Goal: Task Accomplishment & Management: Complete application form

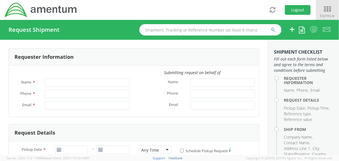
type input "[PERSON_NAME]"
type input "[PHONE_NUMBER]"
type input "[PERSON_NAME][EMAIL_ADDRESS][PERSON_NAME][DOMAIN_NAME]"
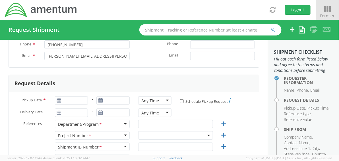
scroll to position [50, 0]
click at [57, 101] on icon at bounding box center [59, 100] width 5 height 5
type input "[DATE]"
click at [71, 99] on input "[DATE]" at bounding box center [71, 100] width 33 height 9
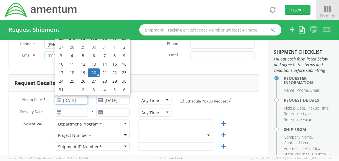
click at [95, 71] on td "20" at bounding box center [94, 72] width 12 height 9
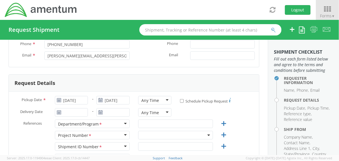
click at [58, 113] on icon at bounding box center [59, 112] width 5 height 5
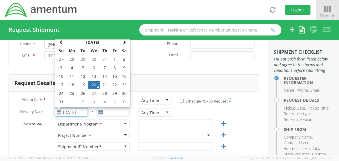
click at [69, 112] on input "[DATE]" at bounding box center [71, 112] width 33 height 9
click at [82, 93] on td "26" at bounding box center [83, 93] width 10 height 9
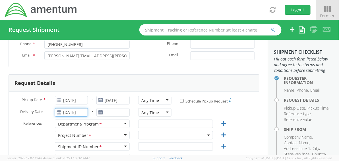
click at [67, 111] on input "[DATE]" at bounding box center [71, 112] width 33 height 9
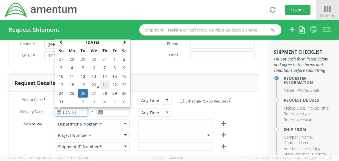
click at [103, 84] on td "21" at bounding box center [105, 85] width 10 height 9
type input "[DATE]"
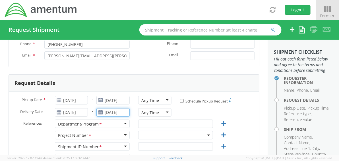
click at [104, 113] on input "[DATE]" at bounding box center [112, 112] width 33 height 9
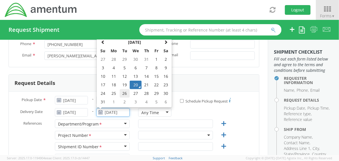
click at [125, 93] on td "26" at bounding box center [125, 93] width 10 height 9
type input "[DATE]"
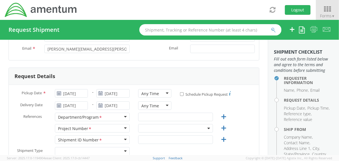
scroll to position [85, 0]
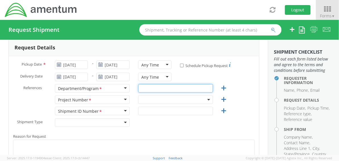
click at [151, 90] on input "text" at bounding box center [175, 88] width 75 height 9
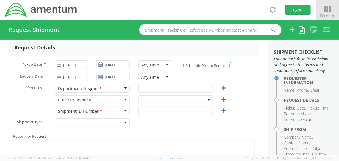
click at [148, 100] on span at bounding box center [175, 99] width 75 height 9
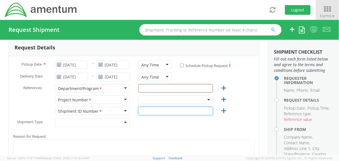
click at [147, 110] on input "text" at bounding box center [175, 111] width 75 height 9
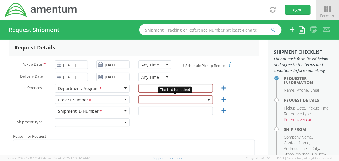
click at [155, 98] on span at bounding box center [175, 99] width 75 height 9
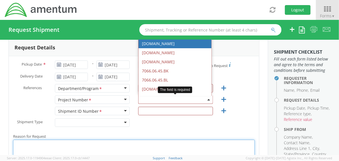
click at [153, 143] on textarea "Reason for Request *" at bounding box center [133, 153] width 241 height 27
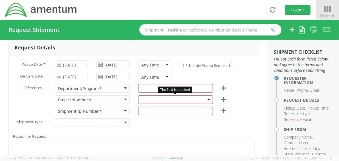
click at [143, 97] on span at bounding box center [175, 99] width 75 height 9
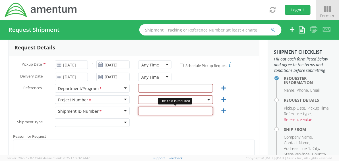
click at [145, 109] on input "text" at bounding box center [175, 111] width 75 height 9
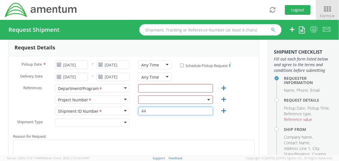
type input "4"
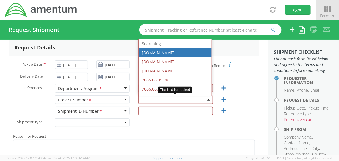
click at [151, 101] on span at bounding box center [175, 99] width 75 height 9
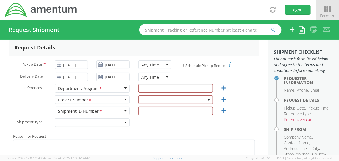
click at [183, 126] on div "Shipment Type * Batch Regular" at bounding box center [134, 123] width 250 height 11
click at [164, 86] on input "text" at bounding box center [175, 88] width 75 height 9
click at [208, 98] on span at bounding box center [208, 99] width 1 height 9
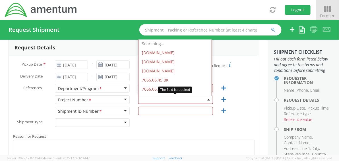
click at [172, 101] on span at bounding box center [175, 99] width 75 height 9
click at [172, 100] on span at bounding box center [175, 99] width 75 height 9
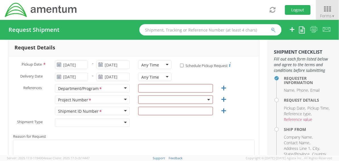
click at [123, 99] on div "Project Number *" at bounding box center [92, 99] width 75 height 9
click at [142, 98] on span at bounding box center [175, 99] width 75 height 9
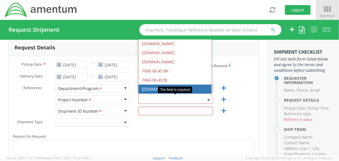
click at [154, 98] on span at bounding box center [175, 99] width 75 height 9
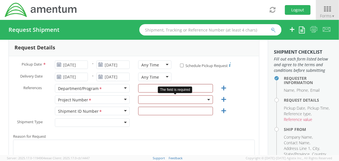
click at [151, 99] on span at bounding box center [175, 99] width 75 height 9
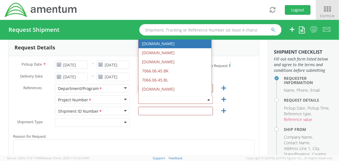
click at [170, 127] on div "Shipment Type * Batch Regular" at bounding box center [134, 123] width 250 height 11
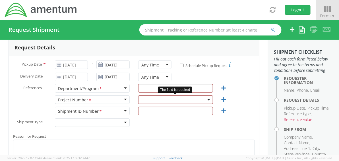
drag, startPoint x: 205, startPoint y: 99, endPoint x: 189, endPoint y: 132, distance: 36.7
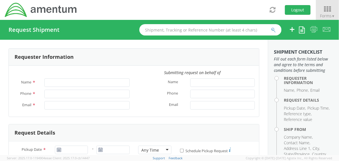
type input "[PERSON_NAME]"
type input "[PHONE_NUMBER]"
type input "[PERSON_NAME][EMAIL_ADDRESS][PERSON_NAME][DOMAIN_NAME]"
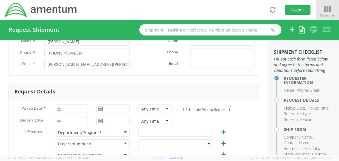
scroll to position [64, 0]
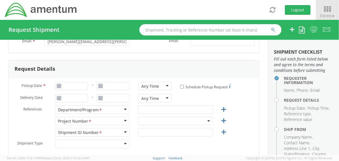
click at [152, 120] on span at bounding box center [175, 121] width 75 height 9
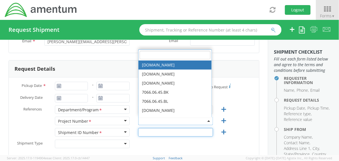
click at [147, 131] on input "text" at bounding box center [175, 132] width 75 height 9
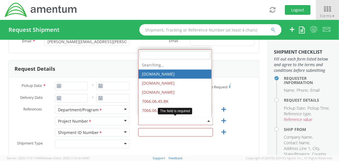
click at [151, 122] on span at bounding box center [175, 121] width 75 height 9
click at [170, 48] on div "Email *" at bounding box center [196, 42] width 125 height 11
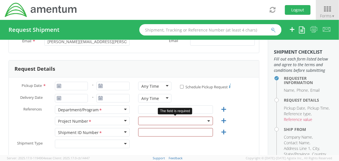
click at [207, 120] on b at bounding box center [208, 120] width 3 height 1
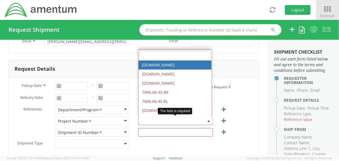
click at [153, 57] on input "search" at bounding box center [174, 55] width 71 height 9
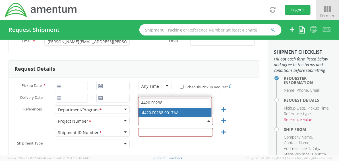
type input "4420.F0238"
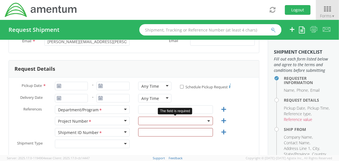
click at [208, 119] on span at bounding box center [208, 121] width 1 height 9
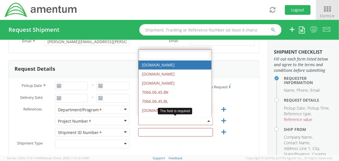
click at [158, 55] on input "search" at bounding box center [174, 55] width 71 height 9
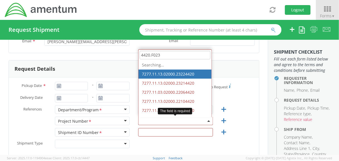
type input "4420.F0238"
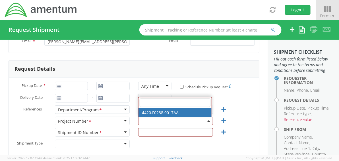
click at [242, 107] on div "References * Department/Program <span class="required">*</span> Department/Prog…" at bounding box center [134, 110] width 250 height 11
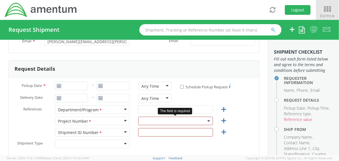
click at [199, 122] on span at bounding box center [175, 121] width 75 height 9
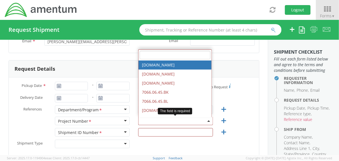
click at [157, 57] on input "search" at bounding box center [174, 55] width 71 height 9
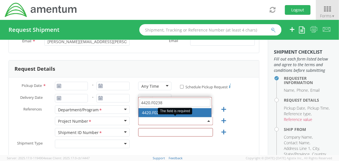
type input "4420.F0238"
select select "4420.F0238.0017AA"
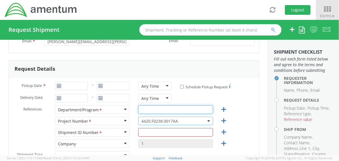
click at [155, 110] on input "text" at bounding box center [175, 109] width 75 height 9
type input "LDCS Production"
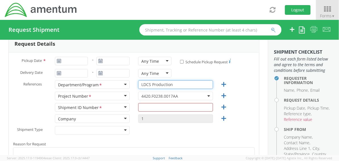
scroll to position [99, 0]
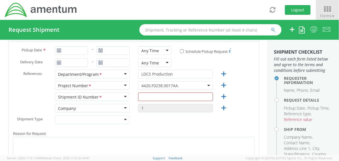
click at [59, 50] on icon at bounding box center [59, 50] width 5 height 5
type input "[DATE]"
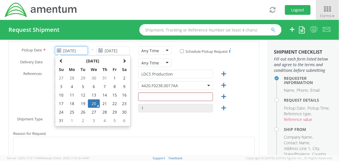
click at [67, 49] on input "[DATE]" at bounding box center [71, 50] width 33 height 9
click at [91, 101] on td "20" at bounding box center [94, 103] width 12 height 9
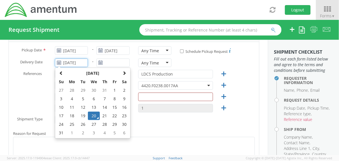
click at [68, 63] on input "[DATE]" at bounding box center [71, 63] width 33 height 9
click at [103, 116] on td "21" at bounding box center [105, 116] width 10 height 9
type input "[DATE]"
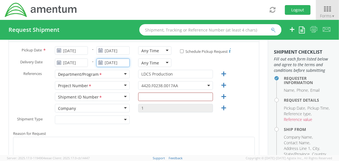
click at [109, 62] on input "[DATE]" at bounding box center [112, 63] width 33 height 9
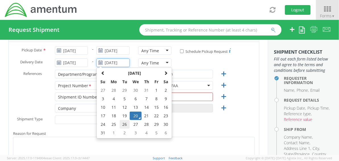
click at [123, 126] on td "26" at bounding box center [125, 124] width 10 height 9
type input "[DATE]"
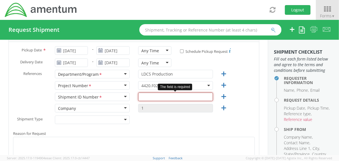
click at [155, 98] on input "text" at bounding box center [175, 97] width 75 height 9
paste input "W56HZV6-047 TMI Calibration"
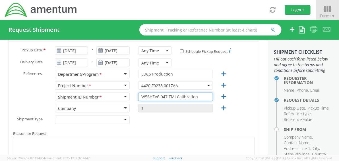
type input "W56HZV6-047 TMI Calibration"
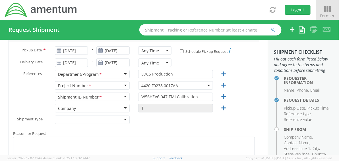
click at [165, 130] on label "Reason for Request *" at bounding box center [134, 133] width 250 height 7
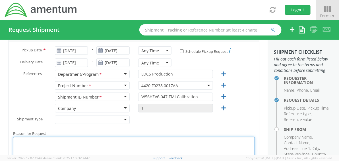
click at [165, 137] on textarea "Reason for Request *" at bounding box center [133, 150] width 241 height 27
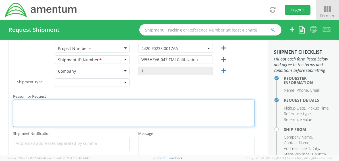
scroll to position [142, 0]
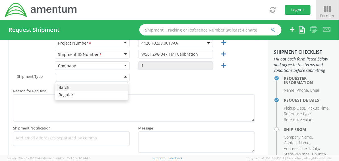
click at [123, 76] on div at bounding box center [92, 77] width 75 height 9
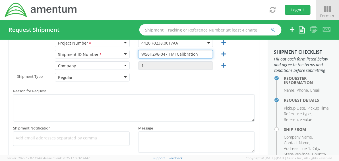
drag, startPoint x: 199, startPoint y: 54, endPoint x: 137, endPoint y: 53, distance: 61.4
click at [128, 49] on div "Pickup Date * [DATE] - [DATE] Any Time Any Time Any Time 7:00 am - 10:00 am 10:…" at bounding box center [134, 79] width 250 height 160
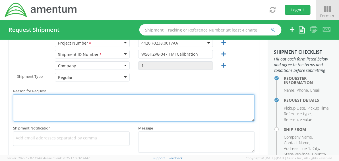
click at [44, 102] on textarea "Reason for Request *" at bounding box center [133, 107] width 241 height 27
paste textarea "W56HZV6-047 TMI Calibration"
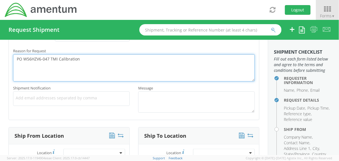
scroll to position [185, 0]
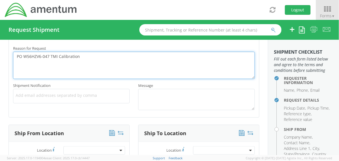
type textarea "PO W56HZV6-047 TMI Calibration"
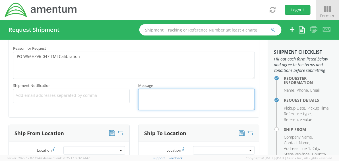
click at [151, 95] on textarea "Message *" at bounding box center [196, 99] width 116 height 21
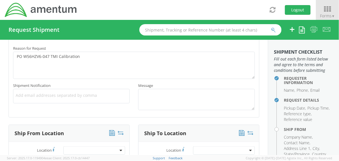
click at [33, 96] on span "Add email addresses separated by comma" at bounding box center [71, 96] width 111 height 6
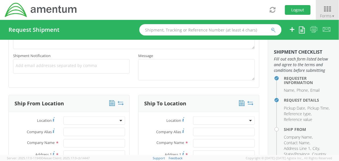
scroll to position [163, 0]
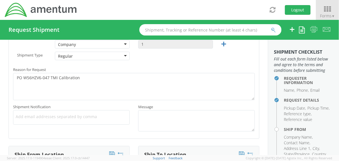
click at [42, 116] on span "Add email addresses separated by comma" at bounding box center [71, 117] width 111 height 6
paste input "[PERSON_NAME][EMAIL_ADDRESS][PERSON_NAME][DOMAIN_NAME]"
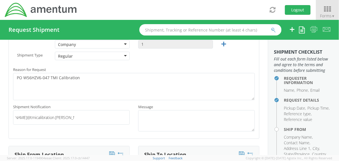
type input "[PERSON_NAME].[PERSON_NAME]@tmicalibration.[PERSON_NAME].[PERSON_NAME]@[DOMAIN_…"
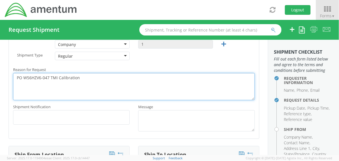
click at [177, 91] on textarea "PO W56HZV6-047 TMI Calibration" at bounding box center [133, 86] width 241 height 27
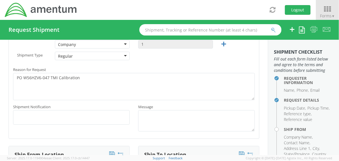
click at [63, 117] on span "Add email addresses separated by comma" at bounding box center [71, 117] width 111 height 6
paste input "[PERSON_NAME][EMAIL_ADDRESS][PERSON_NAME][DOMAIN_NAME]"
type input "[PERSON_NAME][EMAIL_ADDRESS][PERSON_NAME][DOMAIN_NAME]"
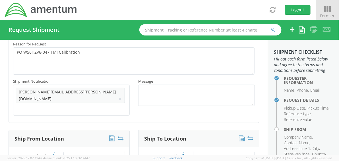
scroll to position [142, 0]
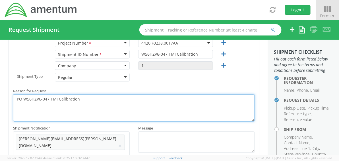
drag, startPoint x: 79, startPoint y: 98, endPoint x: 8, endPoint y: 107, distance: 71.6
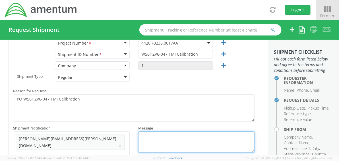
click at [164, 141] on textarea "Message *" at bounding box center [196, 142] width 116 height 21
paste textarea "PO W56HZV6-047 TMI Calibration"
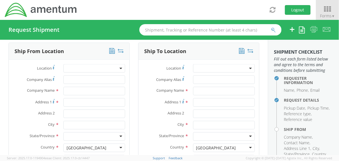
scroll to position [277, 0]
type textarea "PO W56HZV6-047 TMI Calibration"
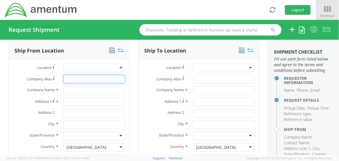
click at [80, 75] on input "Company Alias *" at bounding box center [94, 79] width 62 height 9
type input "Amentum [PERSON_NAME]"
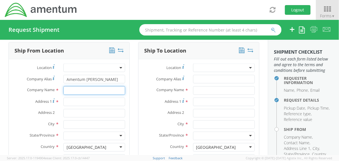
click at [106, 86] on input "text" at bounding box center [94, 90] width 62 height 9
type input "Amentum Services, Inc."
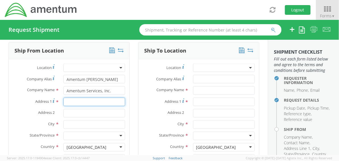
type input "[STREET_ADDRESS]"
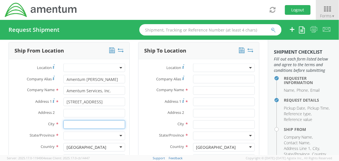
type input "[PERSON_NAME]"
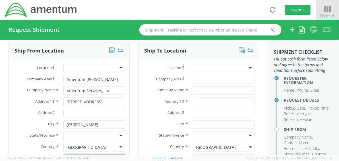
type input "47441"
type input "[PERSON_NAME]"
type input "[PHONE_NUMBER]"
type input "[PERSON_NAME][EMAIL_ADDRESS][PERSON_NAME][DOMAIN_NAME]"
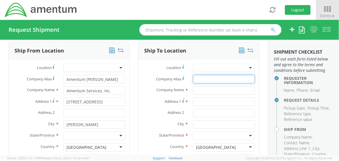
type input "Anniston Army Depot (ANAD)"
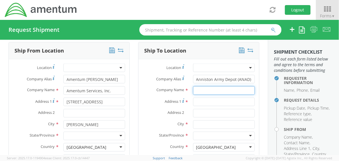
type input "Anniston Army Depot (ANAD)"
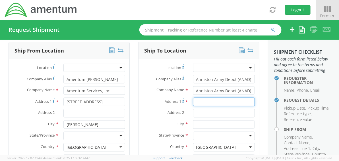
type input "[STREET_ADDRESS]"
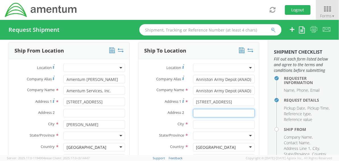
type input "Building 513"
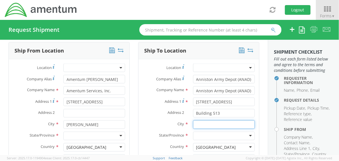
type input "Anniston"
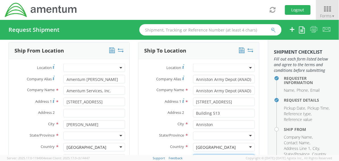
type input "36271"
type input "[PERSON_NAME]"
type input "[PHONE_NUMBER]"
type input "[PERSON_NAME][EMAIL_ADDRESS][DOMAIN_NAME]"
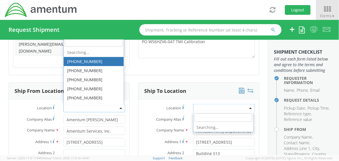
scroll to position [237, 0]
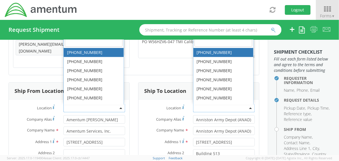
click at [17, 127] on label "Company Name *" at bounding box center [34, 130] width 50 height 7
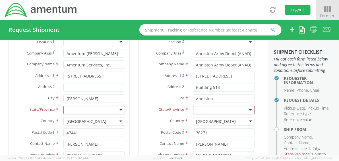
scroll to position [308, 0]
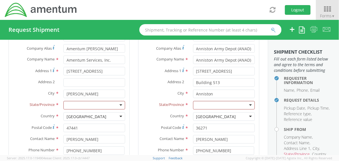
click at [120, 101] on div at bounding box center [94, 105] width 62 height 9
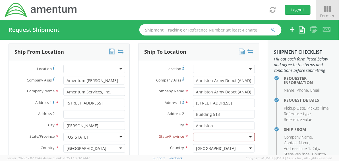
scroll to position [272, 0]
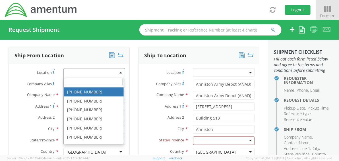
click at [93, 68] on span at bounding box center [94, 72] width 62 height 9
click at [83, 78] on input "search" at bounding box center [94, 82] width 58 height 9
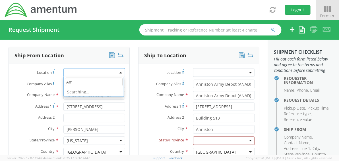
type input "A"
type input "L"
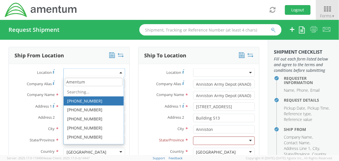
type input "Amentum"
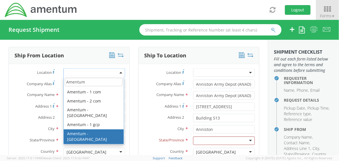
scroll to position [12, 0]
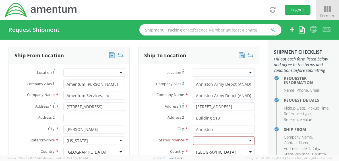
click at [25, 114] on label "Address 2 *" at bounding box center [34, 117] width 50 height 7
click at [63, 114] on input "Address 2 *" at bounding box center [94, 118] width 62 height 9
drag, startPoint x: 192, startPoint y: 74, endPoint x: 276, endPoint y: 75, distance: 84.1
click at [276, 75] on div "Requester Information Submitting request on behalf of Name * [PERSON_NAME] Phon…" at bounding box center [169, 97] width 339 height 115
click at [221, 80] on input "TMI" at bounding box center [224, 84] width 62 height 9
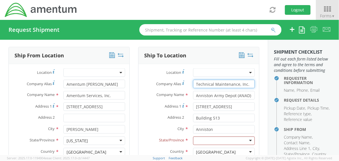
click at [172, 80] on div "Company Alias Address short code to enable quick look up and auto-complete of a…" at bounding box center [198, 84] width 120 height 9
type input "Technical Maintenance, Inc."
drag, startPoint x: 249, startPoint y: 85, endPoint x: 222, endPoint y: 86, distance: 27.8
click at [189, 91] on div "Anniston Army Depot (ANAD) searching..." at bounding box center [224, 95] width 70 height 9
paste input "Technical Maintenance, Inc."
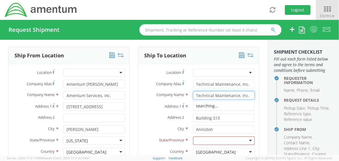
type input "Technical Maintenance, Inc."
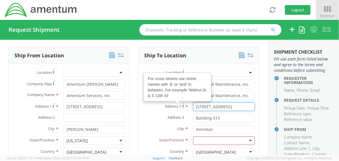
drag, startPoint x: 225, startPoint y: 96, endPoint x: 196, endPoint y: 95, distance: 29.0
click at [178, 103] on div "Address 1 For cross streets use street names with '&' or 'and' in between. For …" at bounding box center [198, 107] width 120 height 9
paste input "[STREET_ADDRESS]"
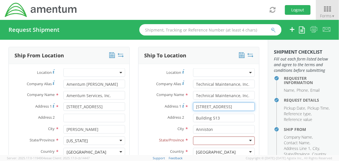
type input "[STREET_ADDRESS]"
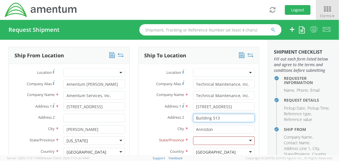
drag, startPoint x: 214, startPoint y: 107, endPoint x: 182, endPoint y: 106, distance: 32.4
click at [182, 114] on div "Address 2 * Building 513" at bounding box center [198, 118] width 120 height 9
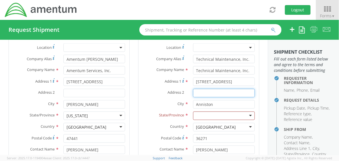
scroll to position [301, 0]
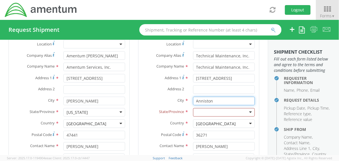
drag, startPoint x: 212, startPoint y: 91, endPoint x: 201, endPoint y: 93, distance: 11.2
click at [179, 97] on div "City * Anniston searching..." at bounding box center [198, 101] width 120 height 9
paste input "Rockford"
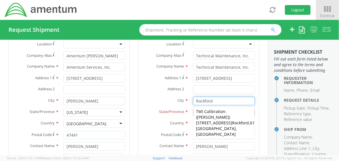
type input "Rockford"
click at [150, 120] on div "Country * [GEOGRAPHIC_DATA] [GEOGRAPHIC_DATA] [GEOGRAPHIC_DATA] [GEOGRAPHIC_DAT…" at bounding box center [198, 125] width 120 height 11
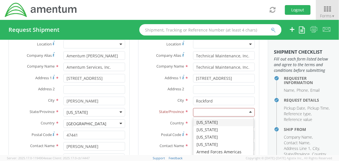
click at [199, 108] on div at bounding box center [224, 112] width 62 height 9
type input "IL"
click at [153, 108] on div "State/Province * [US_STATE]" at bounding box center [198, 113] width 120 height 11
click at [245, 108] on div at bounding box center [224, 112] width 62 height 9
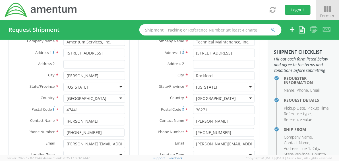
scroll to position [329, 0]
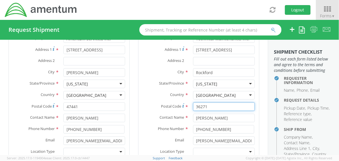
drag, startPoint x: 208, startPoint y: 96, endPoint x: 180, endPoint y: 93, distance: 27.7
click at [180, 103] on div "Postal Code * 36271" at bounding box center [198, 107] width 120 height 9
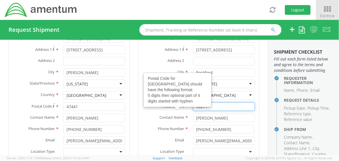
paste input "61109"
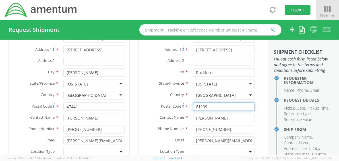
type input "61109"
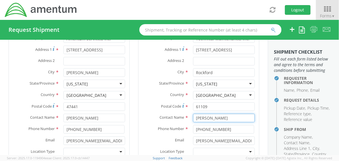
drag, startPoint x: 220, startPoint y: 108, endPoint x: 178, endPoint y: 105, distance: 42.5
click at [178, 114] on div "Contact Name * [PERSON_NAME]" at bounding box center [198, 118] width 120 height 9
type input "[PERSON_NAME]"
drag, startPoint x: 226, startPoint y: 120, endPoint x: 172, endPoint y: 115, distance: 54.2
click at [172, 125] on div "Phone Number * [PHONE_NUMBER]" at bounding box center [198, 129] width 120 height 9
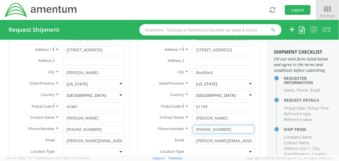
paste input "[PHONE_NUMBER]"
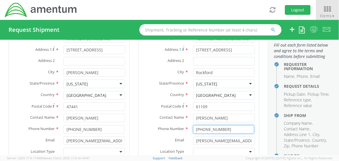
scroll to position [14, 0]
type input "[PHONE_NUMBER]"
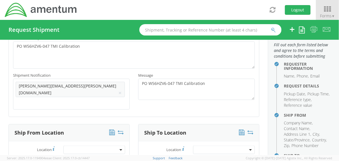
scroll to position [187, 0]
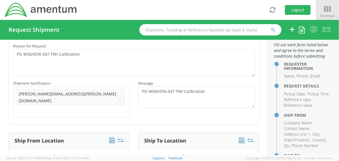
drag, startPoint x: 72, startPoint y: 93, endPoint x: 52, endPoint y: 105, distance: 22.7
click at [52, 105] on div "Shipment Notification * Add email addresses separated by comma [PERSON_NAME][EM…" at bounding box center [134, 100] width 250 height 41
drag, startPoint x: 79, startPoint y: 92, endPoint x: 15, endPoint y: 93, distance: 64.5
click at [15, 93] on div "Add email addresses separated by [PERSON_NAME] [PERSON_NAME][EMAIL_ADDRESS][PER…" at bounding box center [71, 102] width 116 height 31
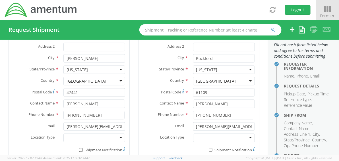
scroll to position [364, 0]
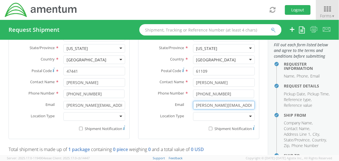
click at [203, 101] on input "[PERSON_NAME][EMAIL_ADDRESS][DOMAIN_NAME]" at bounding box center [224, 105] width 62 height 9
drag, startPoint x: 192, startPoint y: 95, endPoint x: 275, endPoint y: 93, distance: 82.9
click at [275, 93] on div "Requester Information Submitting request on behalf of Name * [PERSON_NAME] Phon…" at bounding box center [169, 97] width 339 height 115
paste input "[PHONE_NUMBER]"
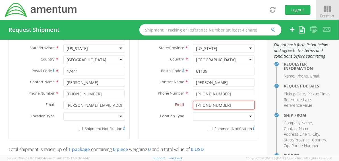
scroll to position [0, 0]
drag, startPoint x: 224, startPoint y: 95, endPoint x: 155, endPoint y: 85, distance: 70.1
click at [155, 85] on div "Location * Company Alias * Technical Maintenance, Inc. Company Name * Technical…" at bounding box center [198, 55] width 120 height 158
click at [197, 101] on input "[PHONE_NUMBER]" at bounding box center [224, 105] width 62 height 9
drag, startPoint x: 222, startPoint y: 94, endPoint x: 167, endPoint y: 89, distance: 55.4
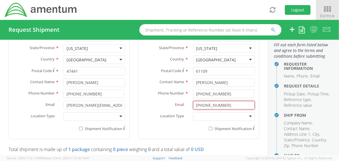
click at [164, 101] on div "Email * [PHONE_NUMBER] Invalid email(s)" at bounding box center [198, 105] width 120 height 9
paste input "[PERSON_NAME][EMAIL_ADDRESS][PERSON_NAME][DOMAIN_NAME]"
type input "[PERSON_NAME][EMAIL_ADDRESS][PERSON_NAME][DOMAIN_NAME]"
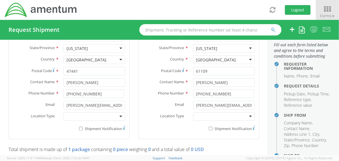
click at [201, 112] on div at bounding box center [224, 116] width 62 height 9
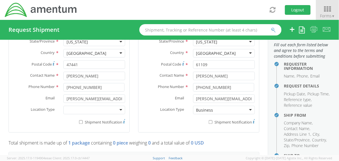
scroll to position [386, 0]
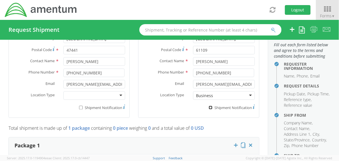
click at [208, 106] on input "* Shipment Notification" at bounding box center [210, 108] width 4 height 4
checkbox input "true"
click at [79, 106] on input "* Shipment Notification" at bounding box center [81, 108] width 4 height 4
checkbox input "true"
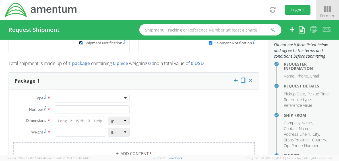
scroll to position [457, 0]
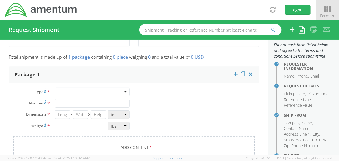
click at [123, 88] on div at bounding box center [92, 92] width 75 height 9
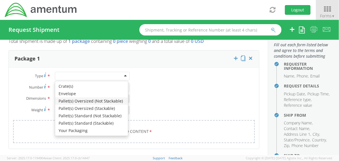
scroll to position [471, 0]
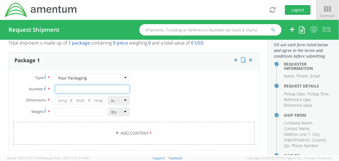
click at [67, 85] on input "Number *" at bounding box center [92, 89] width 75 height 9
type input "1"
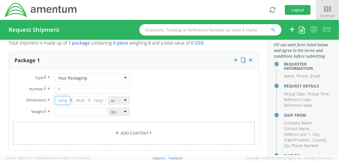
click at [64, 96] on input "number" at bounding box center [62, 100] width 15 height 9
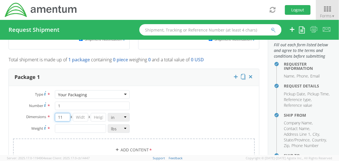
scroll to position [450, 0]
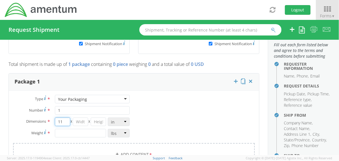
type input "11"
click at [78, 118] on input "number" at bounding box center [80, 122] width 15 height 9
type input "11"
click at [99, 118] on input "number" at bounding box center [98, 122] width 15 height 9
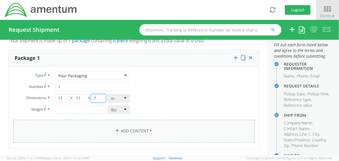
scroll to position [492, 0]
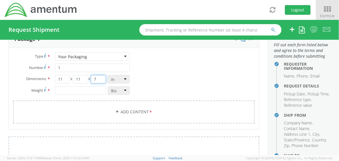
type input "7"
click at [69, 86] on input "number" at bounding box center [80, 90] width 51 height 9
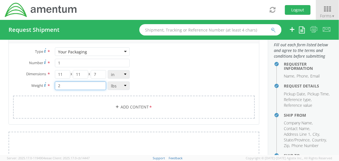
scroll to position [499, 0]
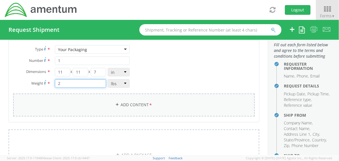
type input "2"
click at [145, 93] on link "Add Content *" at bounding box center [133, 104] width 241 height 23
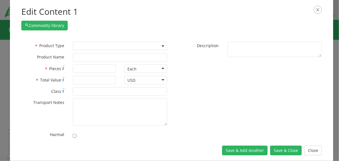
click at [86, 48] on span at bounding box center [120, 46] width 94 height 9
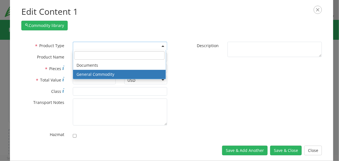
select select "COMMODITY"
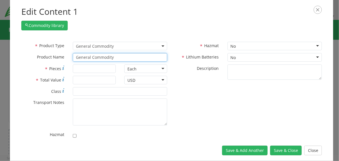
drag, startPoint x: 115, startPoint y: 57, endPoint x: 62, endPoint y: 51, distance: 52.6
click at [62, 51] on div "* Product Type Documents General Commodity General Commodity * Product Name Gen…" at bounding box center [94, 53] width 155 height 23
type input "Digitr"
type input "DigitAL CONTROL BOARD, [PERSON_NAME], 917-466"
type input "Digit"
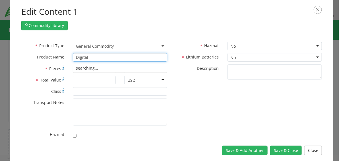
type input "Digital P"
type input "Digital Protractor"
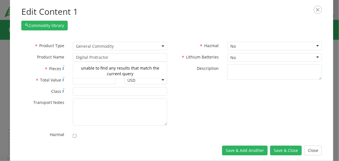
click at [41, 120] on div "* Transport Notes" at bounding box center [94, 112] width 155 height 27
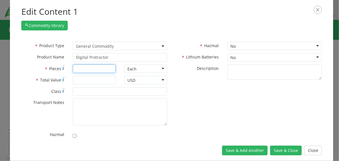
click at [84, 68] on input "* Pieces" at bounding box center [94, 68] width 43 height 9
type input "1"
click at [80, 80] on input "* Total Value" at bounding box center [94, 80] width 43 height 9
type input "1"
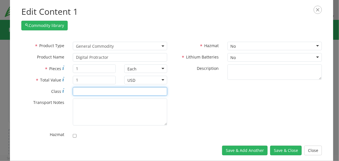
click at [88, 93] on input "* Class" at bounding box center [120, 91] width 94 height 9
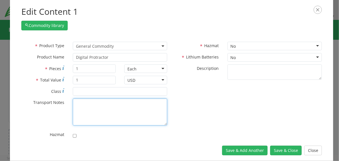
click at [83, 108] on textarea "* Transport Notes" at bounding box center [120, 112] width 94 height 27
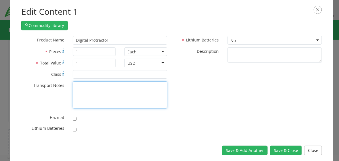
scroll to position [10, 0]
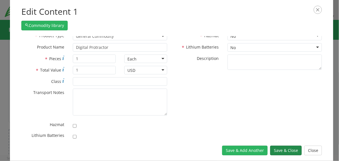
click at [281, 148] on button "Save & Close" at bounding box center [286, 151] width 32 height 10
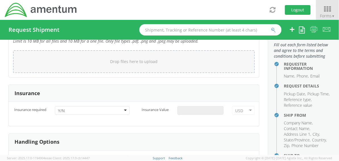
scroll to position [719, 0]
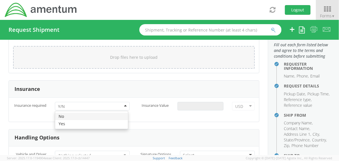
click at [124, 102] on div at bounding box center [92, 106] width 75 height 9
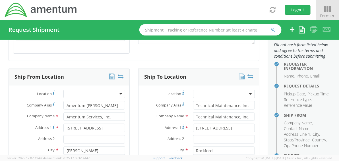
scroll to position [258, 0]
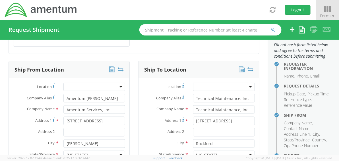
click at [239, 66] on icon at bounding box center [242, 69] width 6 height 6
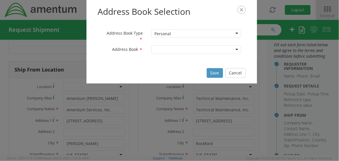
click at [238, 50] on div at bounding box center [196, 49] width 90 height 9
click at [237, 49] on div at bounding box center [196, 49] width 90 height 9
click at [181, 51] on div at bounding box center [196, 49] width 90 height 9
type input "TMI"
click at [213, 70] on button "Save" at bounding box center [215, 73] width 16 height 10
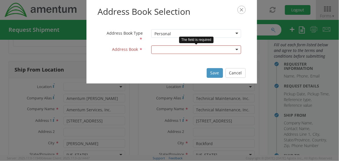
click at [237, 50] on div at bounding box center [196, 49] width 90 height 9
type input "[PERSON_NAME]"
click at [213, 72] on button "Save" at bounding box center [215, 73] width 16 height 10
click at [237, 33] on div "Personal" at bounding box center [196, 33] width 90 height 9
click at [182, 49] on div at bounding box center [196, 49] width 90 height 9
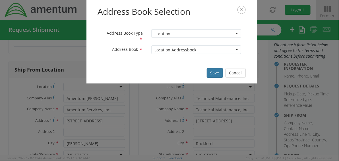
click at [214, 73] on button "Save" at bounding box center [215, 73] width 16 height 10
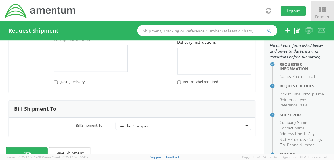
scroll to position [862, 0]
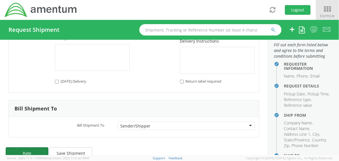
click at [30, 147] on button "Rate" at bounding box center [27, 152] width 43 height 11
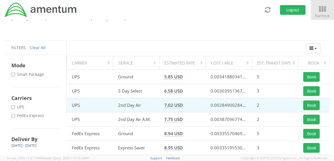
scroll to position [28, 0]
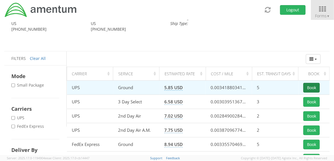
click at [313, 87] on button "Book" at bounding box center [312, 88] width 16 height 10
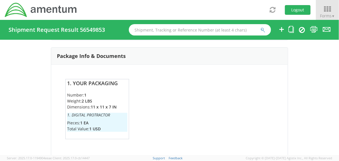
scroll to position [504, 0]
